Goal: Task Accomplishment & Management: Manage account settings

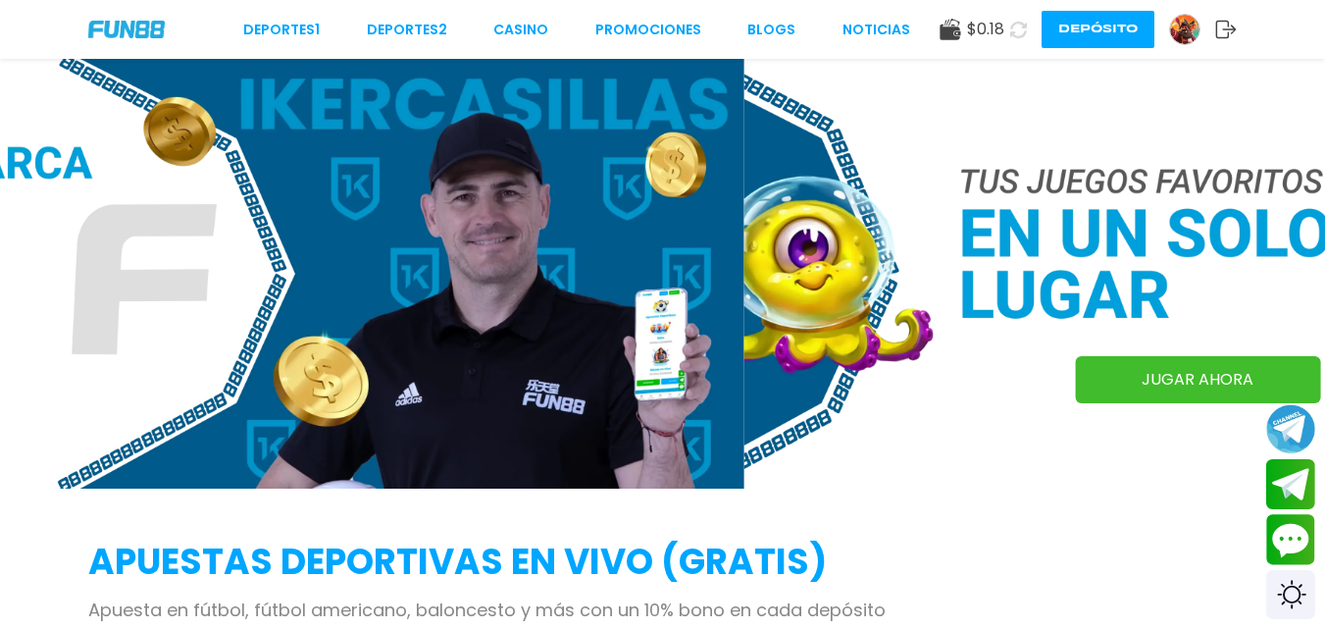
click at [1166, 22] on div "$ 0.18 Depósito" at bounding box center [1087, 29] width 297 height 37
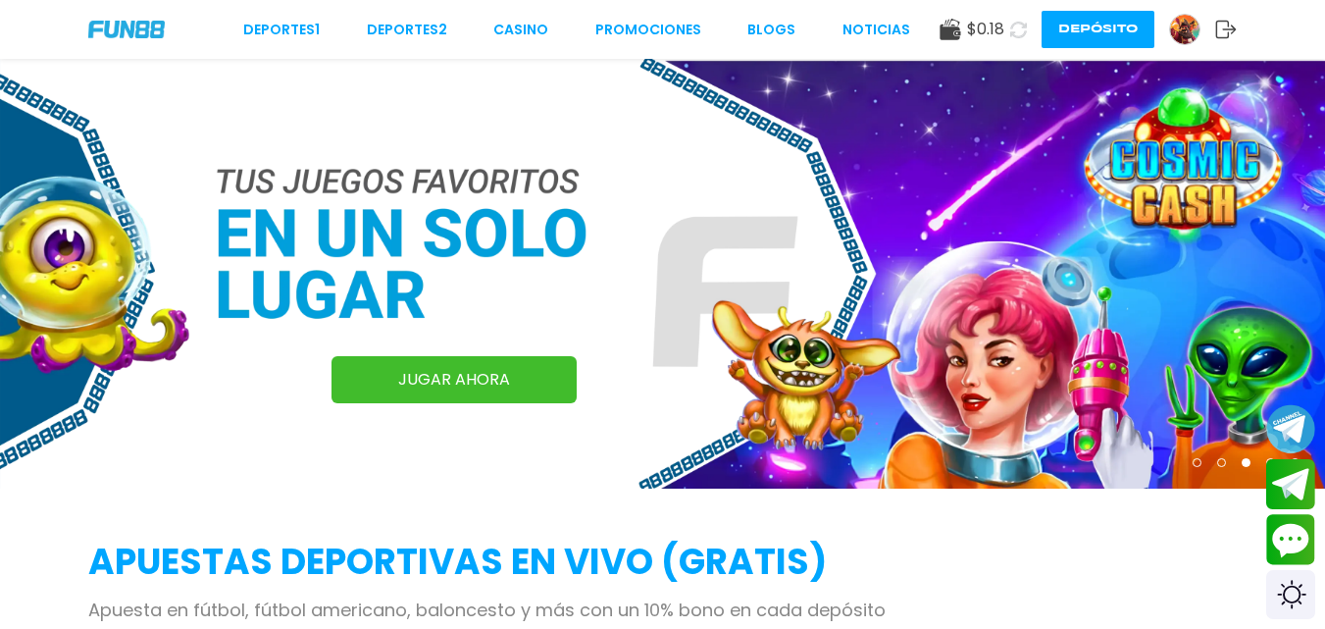
click at [1173, 25] on img at bounding box center [1184, 29] width 29 height 29
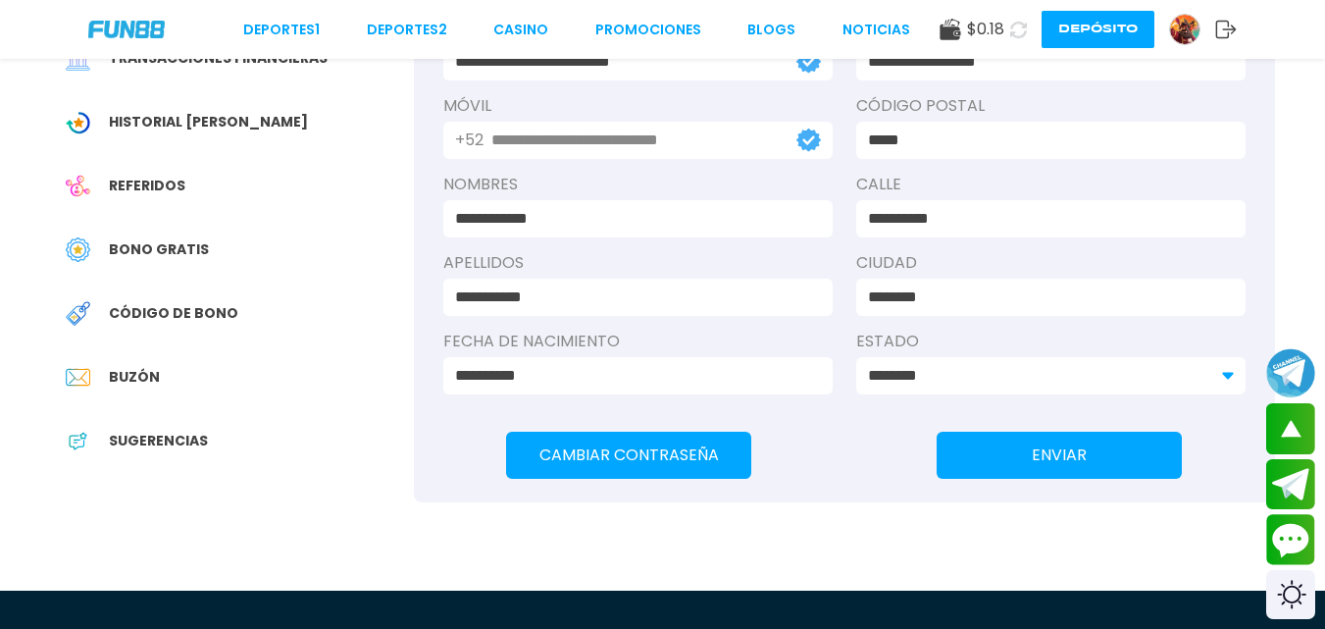
scroll to position [309, 0]
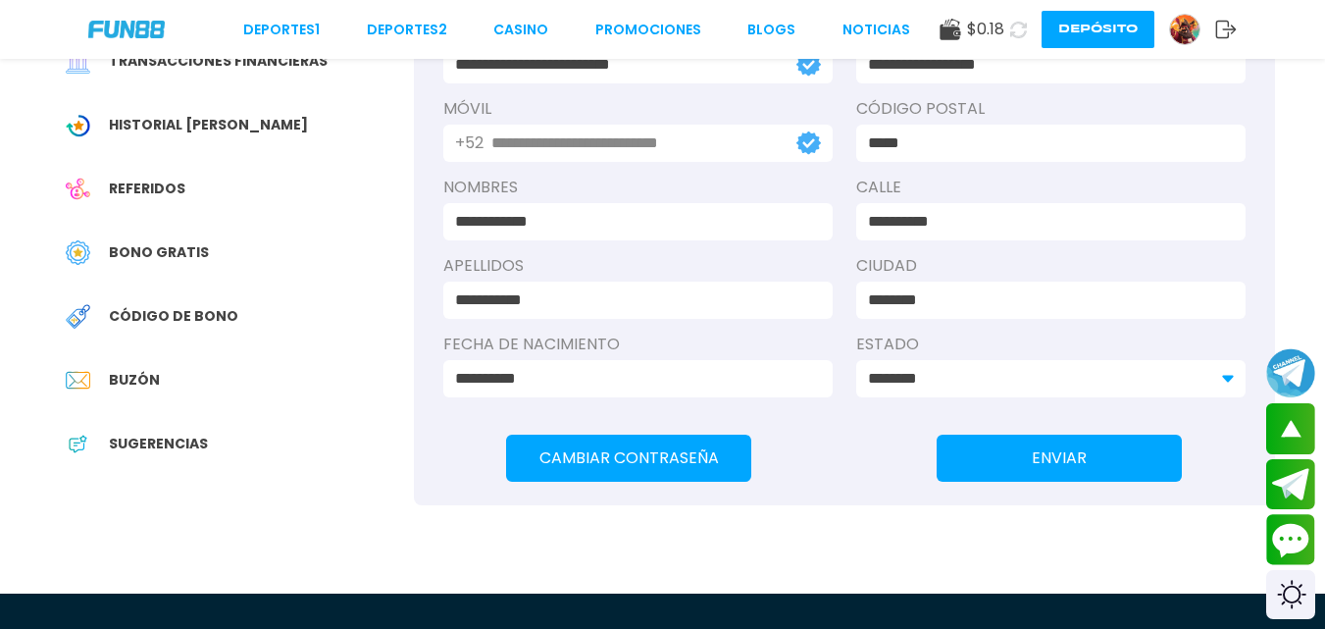
click at [188, 365] on div "Buzón" at bounding box center [232, 380] width 363 height 44
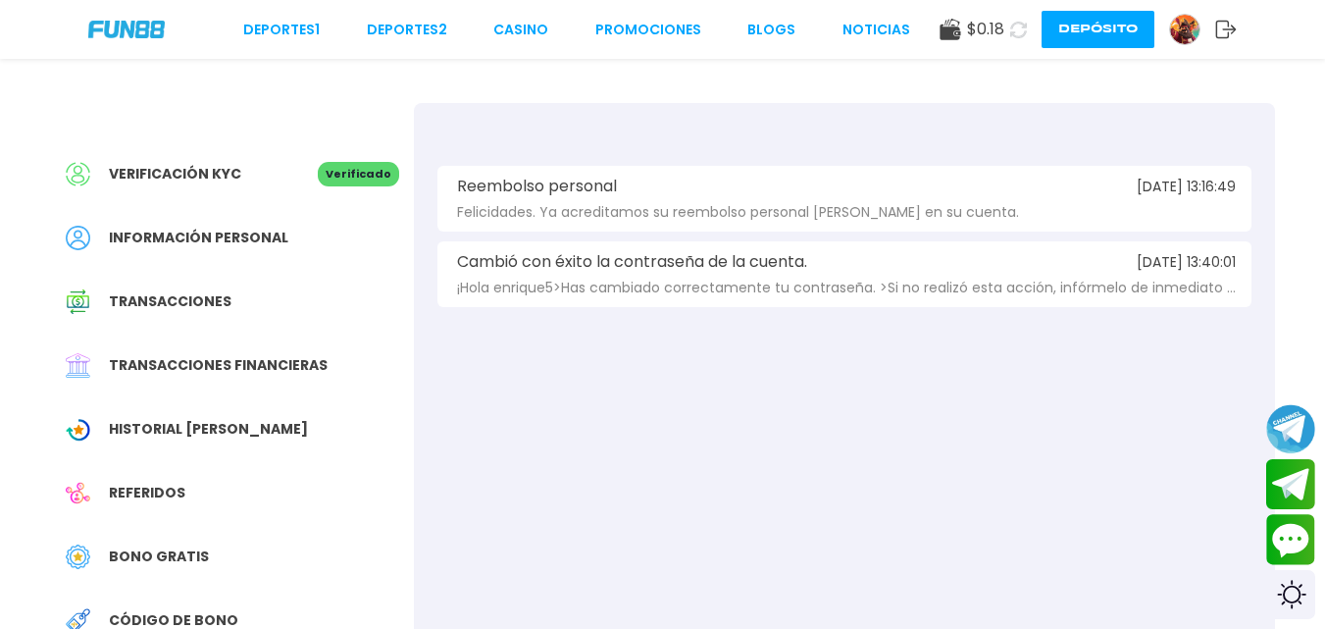
scroll to position [7, 0]
click at [644, 203] on span "Felicidades. Ya acreditamos su reembolso personal [PERSON_NAME] en su cuenta." at bounding box center [738, 210] width 562 height 15
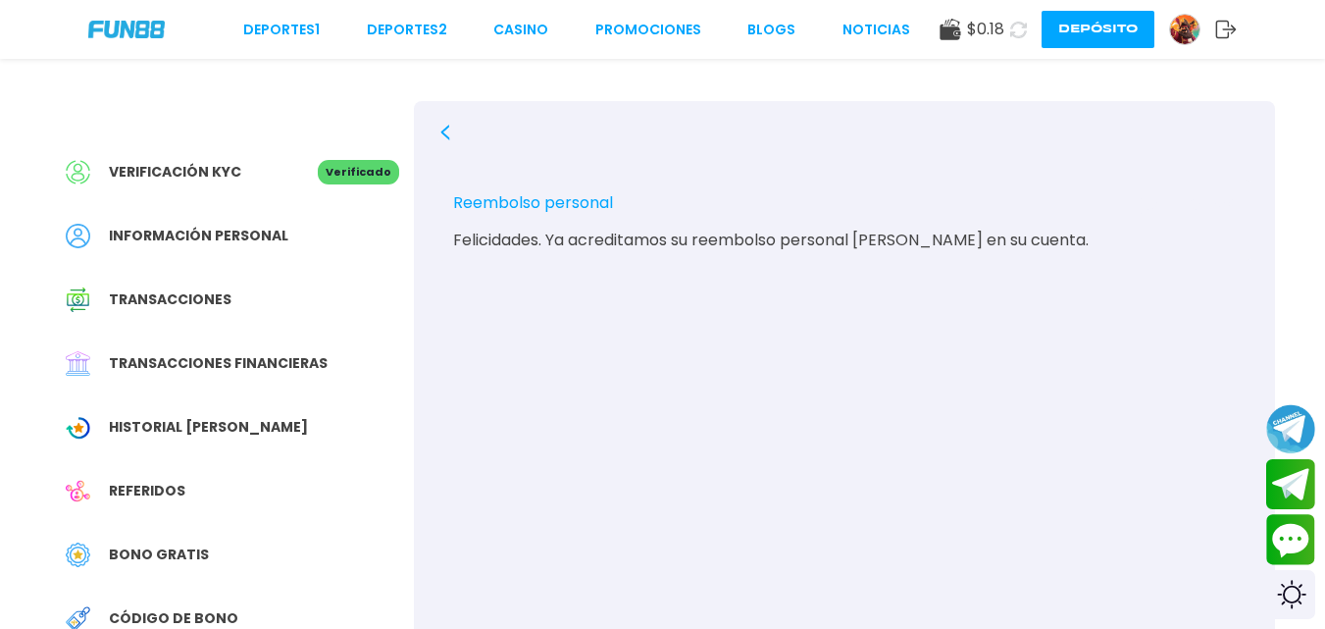
click at [439, 135] on icon at bounding box center [445, 133] width 16 height 16
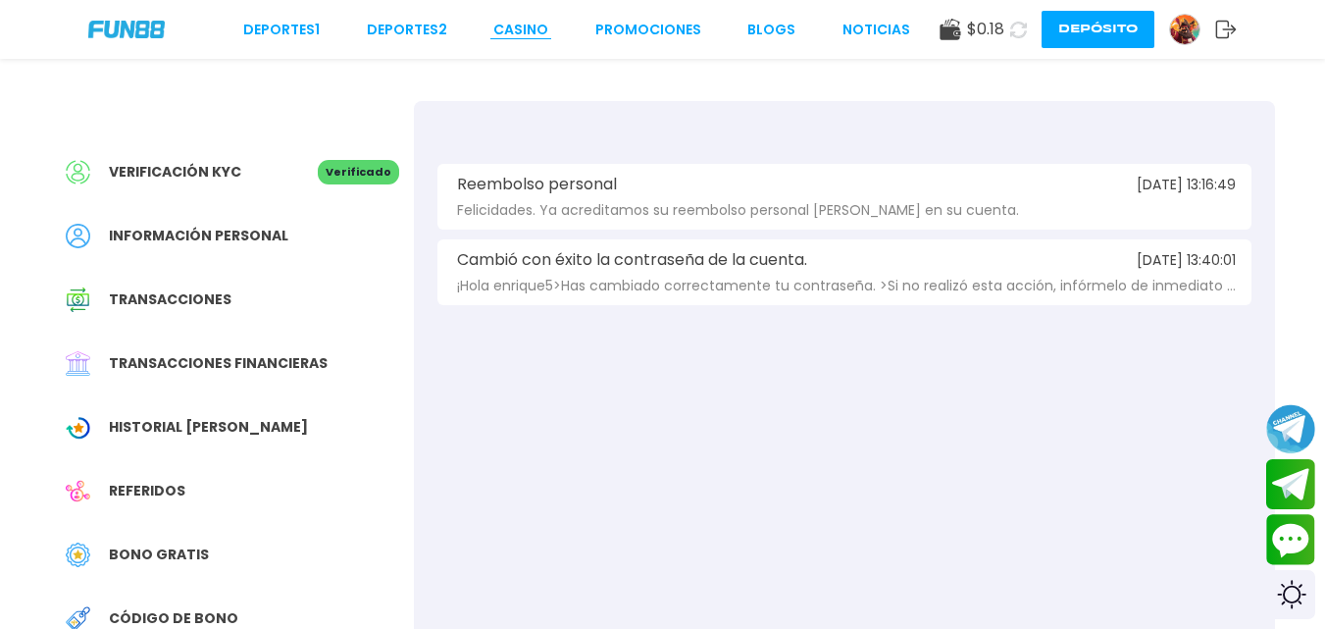
drag, startPoint x: 509, startPoint y: 40, endPoint x: 515, endPoint y: 30, distance: 11.4
click at [515, 30] on div "Deportes 1 Deportes 2 CASINO Promociones BLOGS NOTICIAS $ 0.18 Depósito" at bounding box center [662, 29] width 1325 height 59
click at [515, 30] on link "CASINO" at bounding box center [520, 30] width 55 height 21
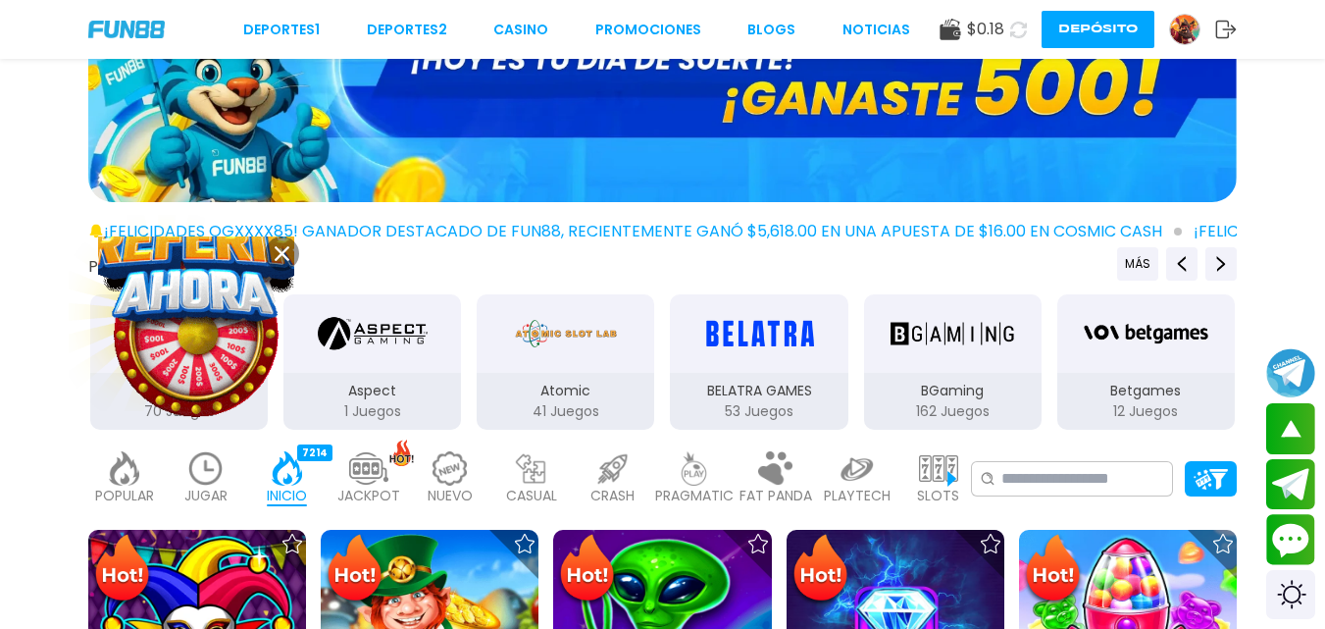
scroll to position [314, 0]
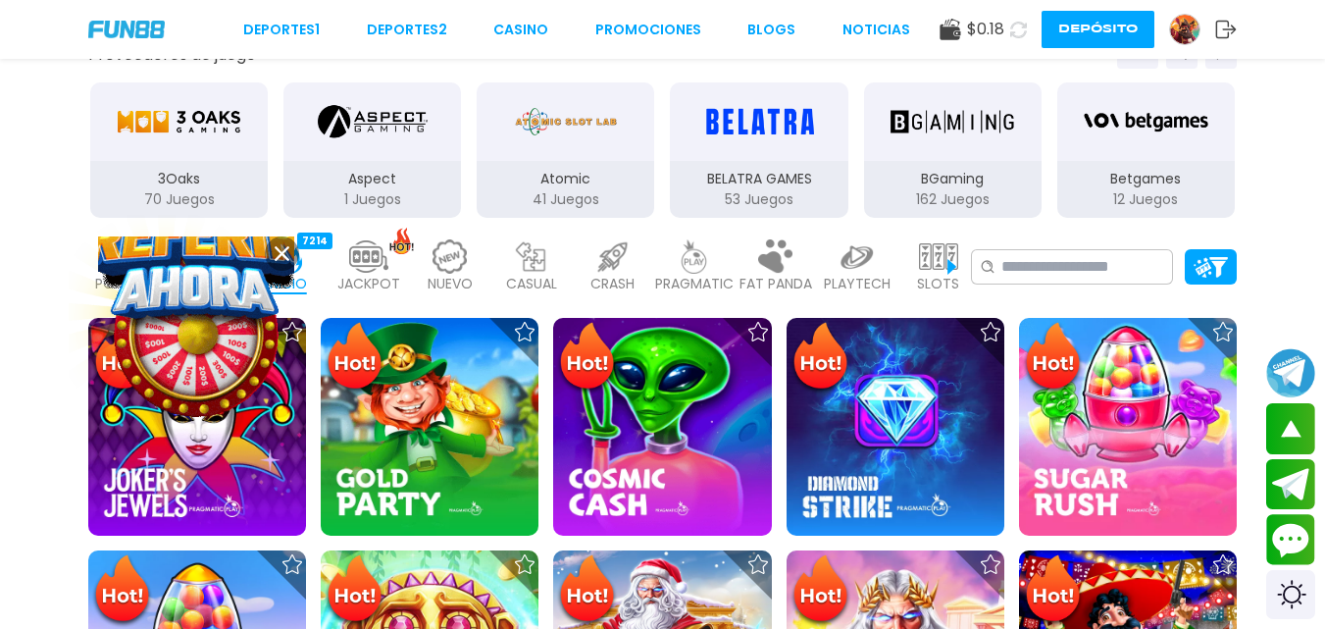
click at [285, 259] on icon at bounding box center [282, 253] width 15 height 15
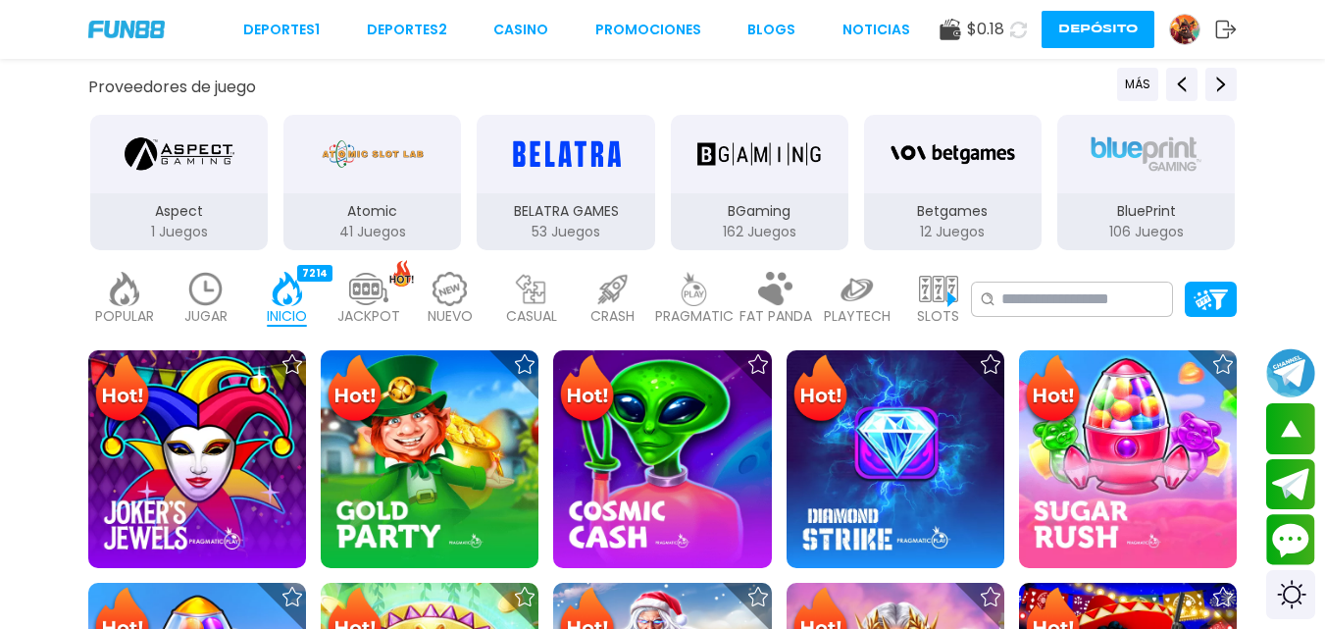
scroll to position [0, 0]
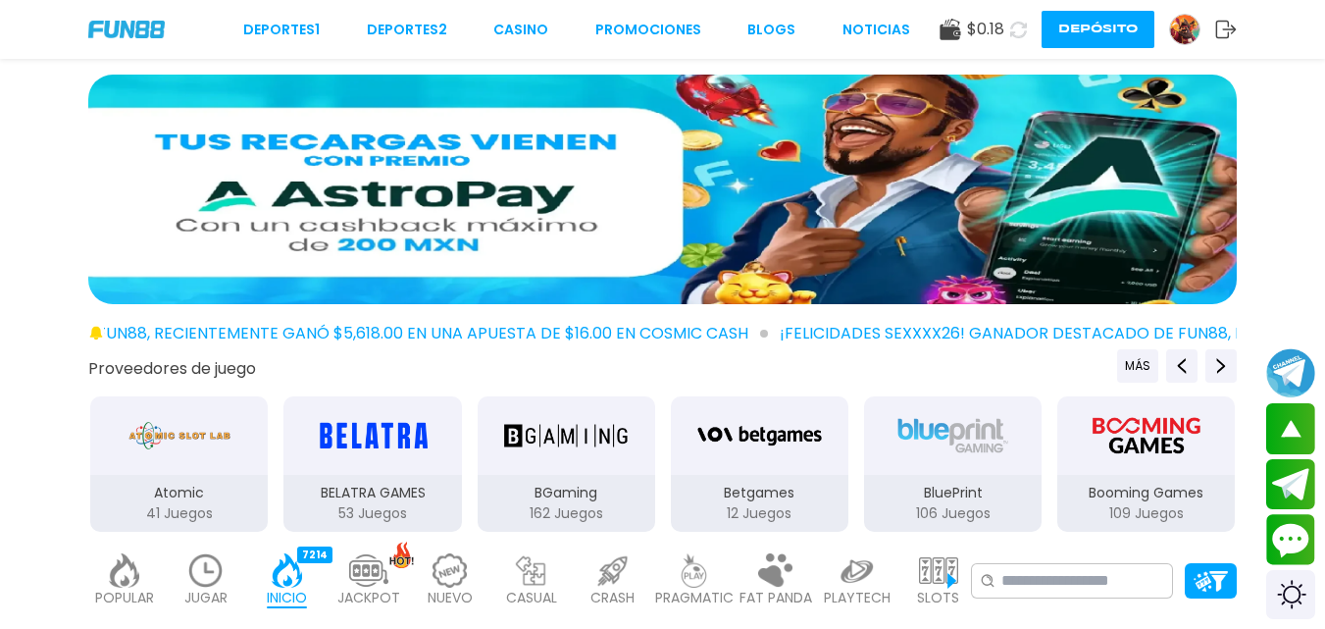
click at [988, 32] on span "$ 0.18" at bounding box center [985, 30] width 37 height 24
click at [1009, 31] on icon at bounding box center [1018, 29] width 21 height 21
